Goal: Task Accomplishment & Management: Use online tool/utility

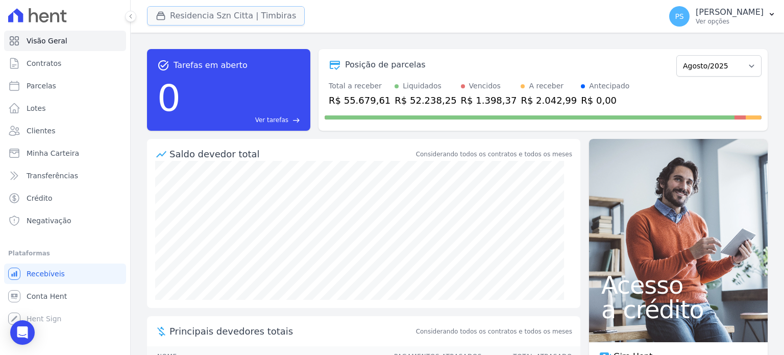
click at [219, 17] on button "Residencia Szn Citta | Timbiras" at bounding box center [226, 15] width 158 height 19
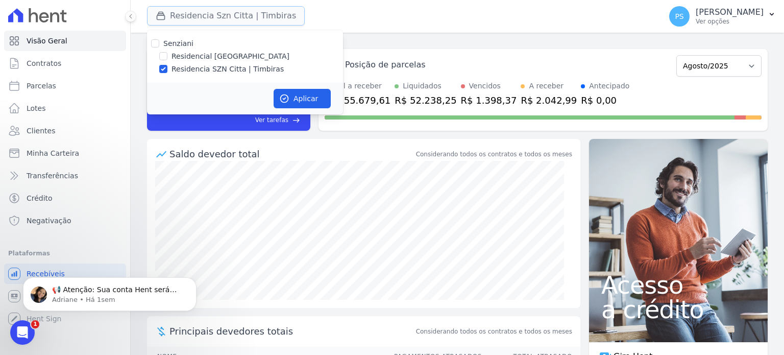
click at [219, 17] on button "Residencia Szn Citta | Timbiras" at bounding box center [226, 15] width 158 height 19
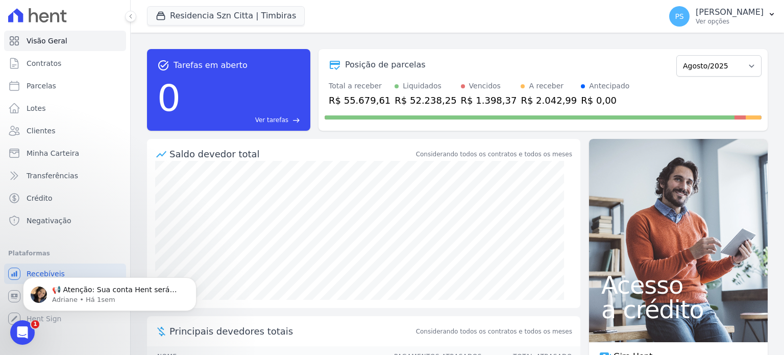
click at [384, 130] on div "Posição de parcelas Junho/2025 Julho/2025 Agosto/2025 Setembro/2025 Outubro/202…" at bounding box center [542, 90] width 449 height 82
click at [99, 293] on p "📢 Atenção: Sua conta Hent será migrada para a Conta Arke! Estamos trazendo para…" at bounding box center [118, 290] width 132 height 10
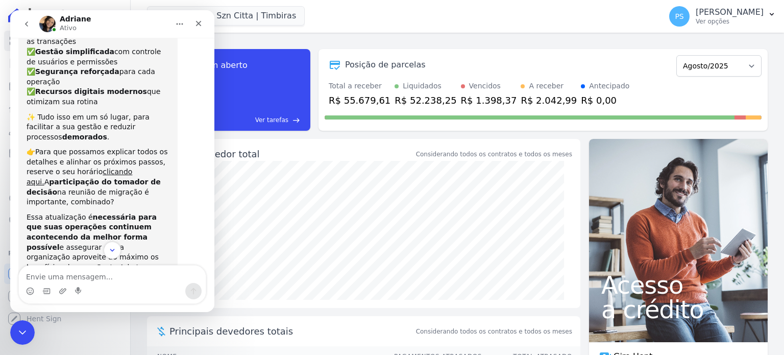
scroll to position [143, 0]
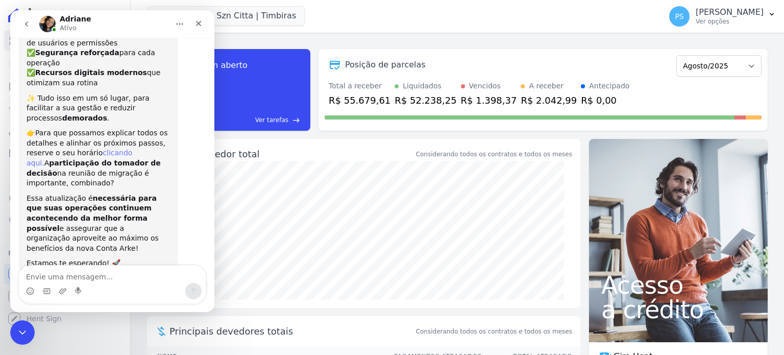
click at [119, 148] on link "clicando aqui." at bounding box center [80, 157] width 106 height 18
click at [199, 26] on icon "Fechar" at bounding box center [198, 23] width 8 height 8
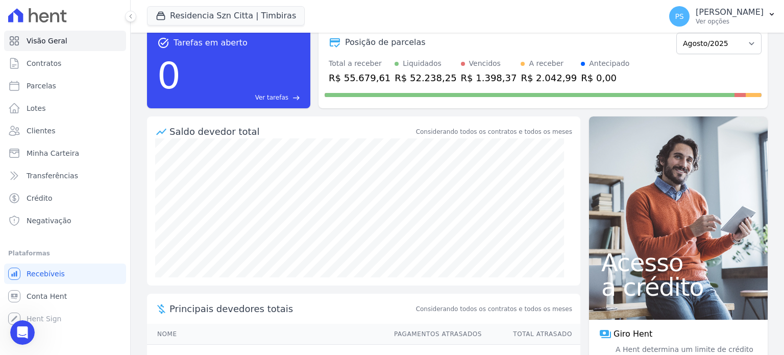
scroll to position [51, 0]
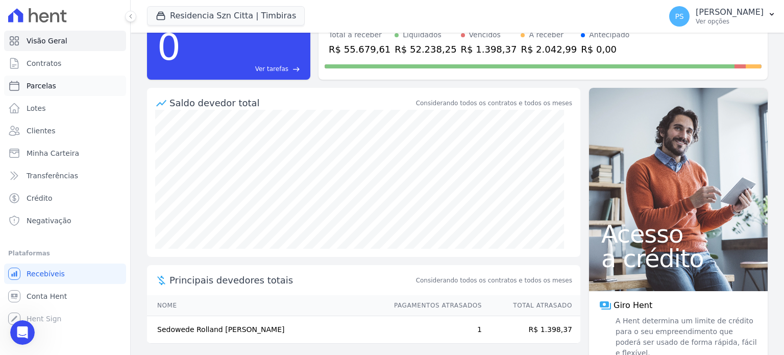
click at [48, 89] on span "Parcelas" at bounding box center [42, 86] width 30 height 10
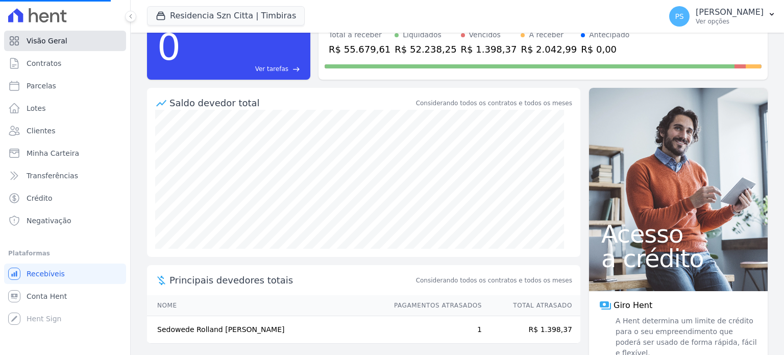
click at [53, 42] on span "Visão Geral" at bounding box center [47, 41] width 41 height 10
select select
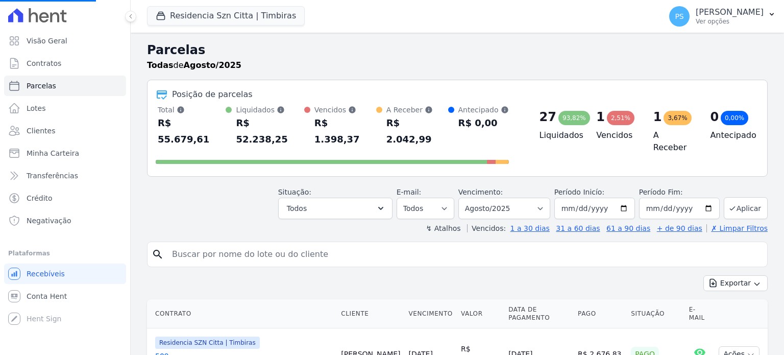
scroll to position [96, 0]
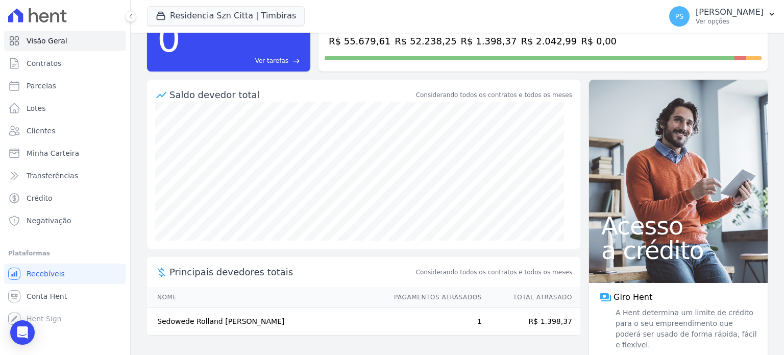
scroll to position [69, 0]
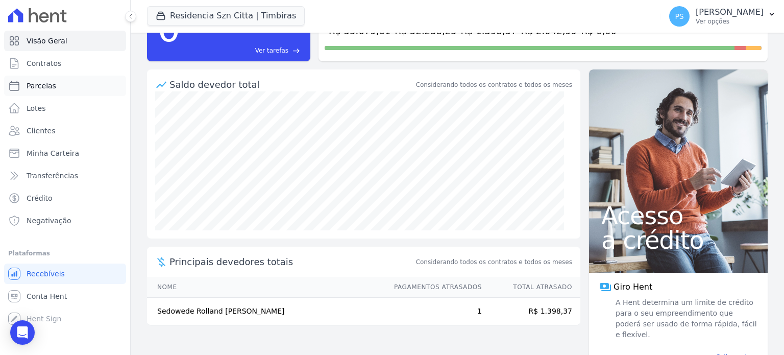
click at [35, 86] on span "Parcelas" at bounding box center [42, 86] width 30 height 10
select select
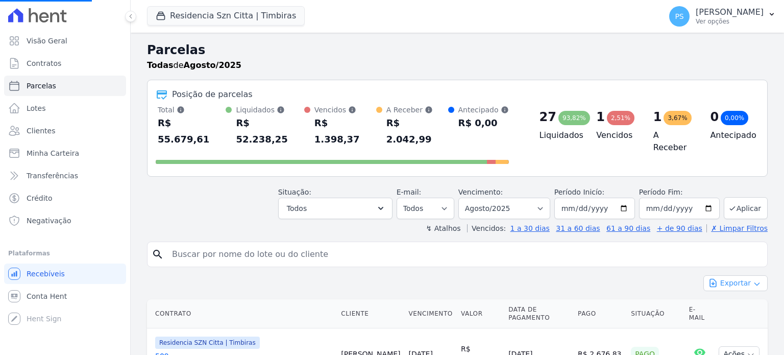
click at [737, 275] on button "Exportar" at bounding box center [735, 283] width 64 height 16
select select
click at [753, 280] on icon "button" at bounding box center [757, 284] width 8 height 8
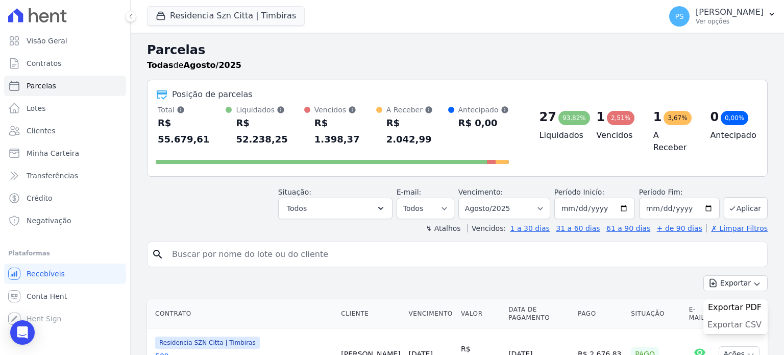
click at [745, 319] on span "Exportar CSV" at bounding box center [734, 324] width 54 height 10
